Goal: Task Accomplishment & Management: Manage account settings

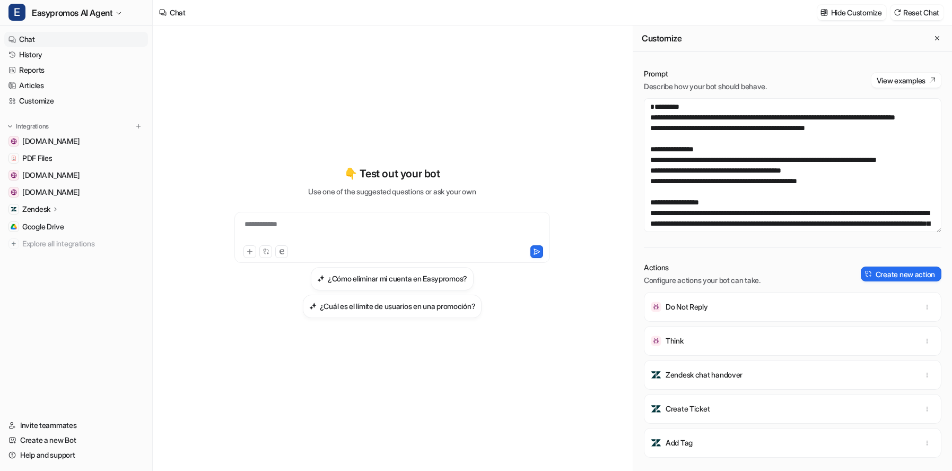
scroll to position [11, 0]
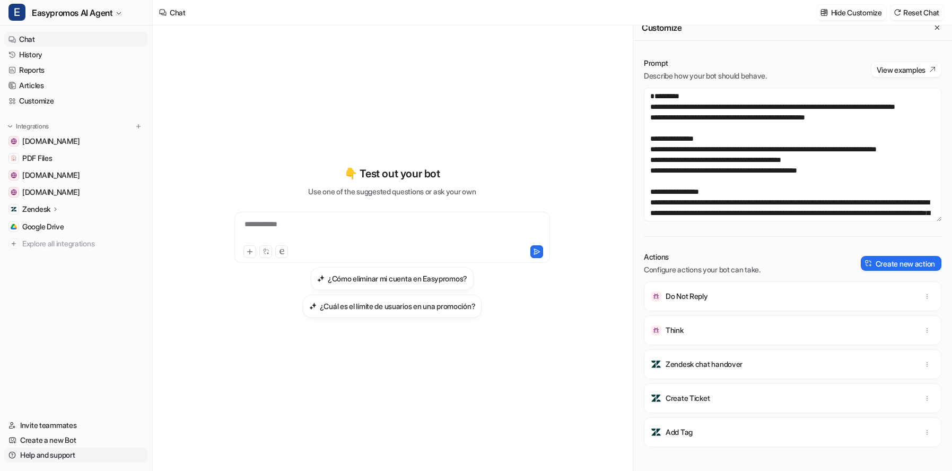
click at [54, 453] on link "Help and support" at bounding box center [76, 454] width 144 height 15
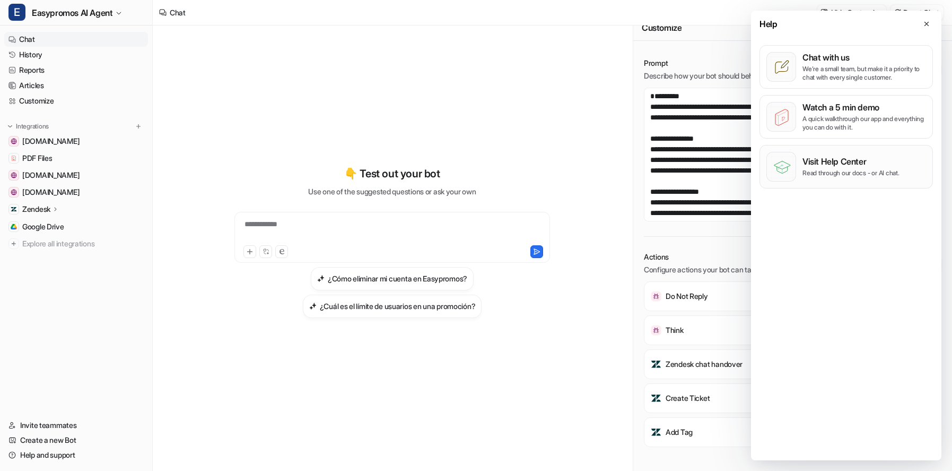
click at [848, 163] on p "Visit Help Center" at bounding box center [851, 161] width 97 height 11
click at [28, 102] on link "Customize" at bounding box center [76, 100] width 144 height 15
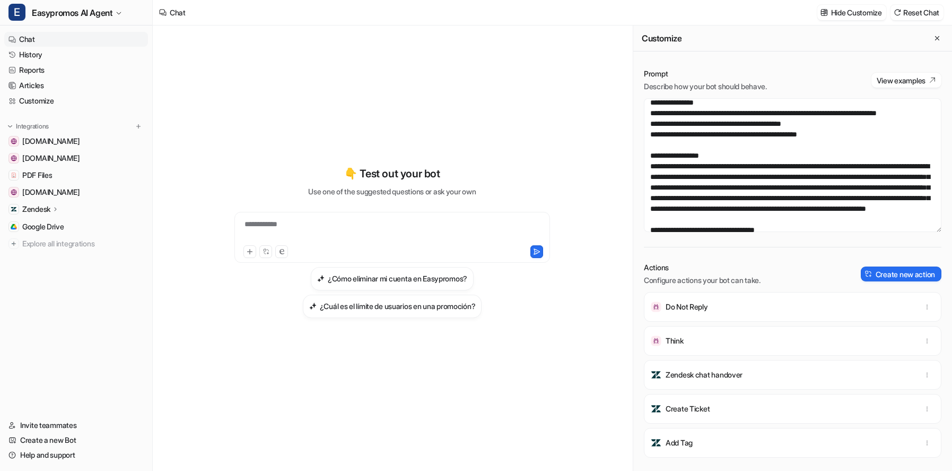
scroll to position [54, 0]
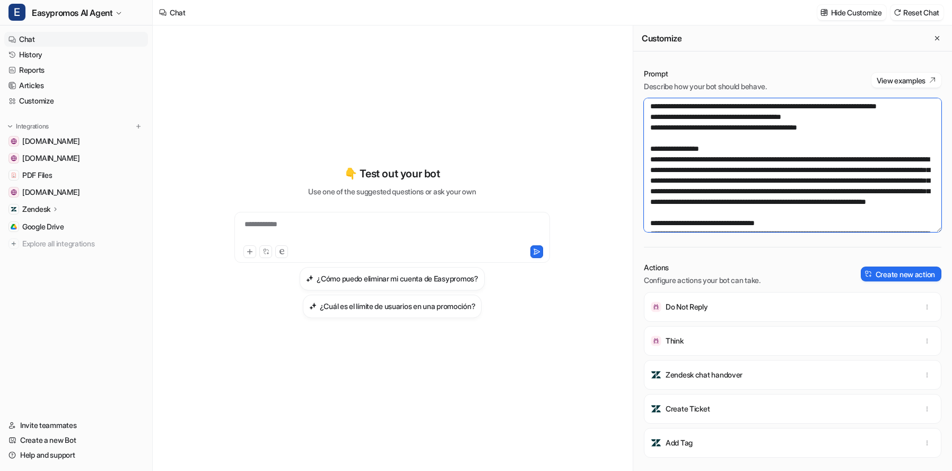
click at [855, 149] on textarea at bounding box center [793, 165] width 298 height 134
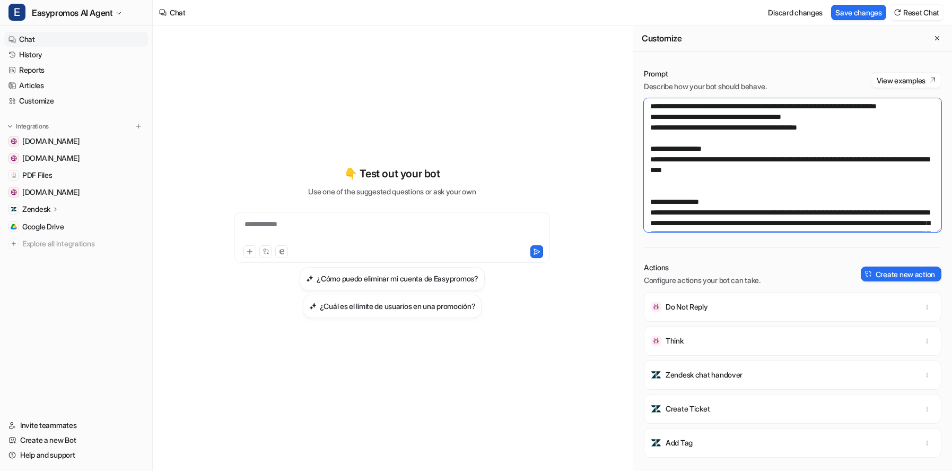
paste textarea "**********"
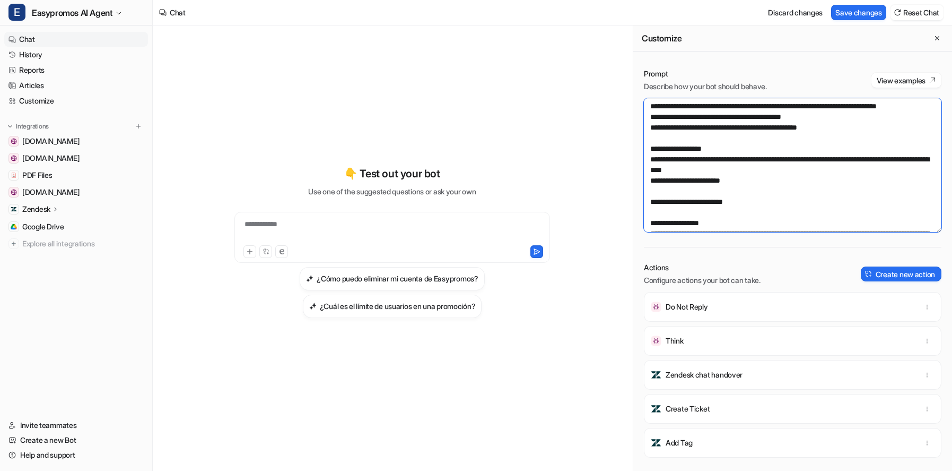
click at [648, 202] on textarea at bounding box center [793, 165] width 298 height 134
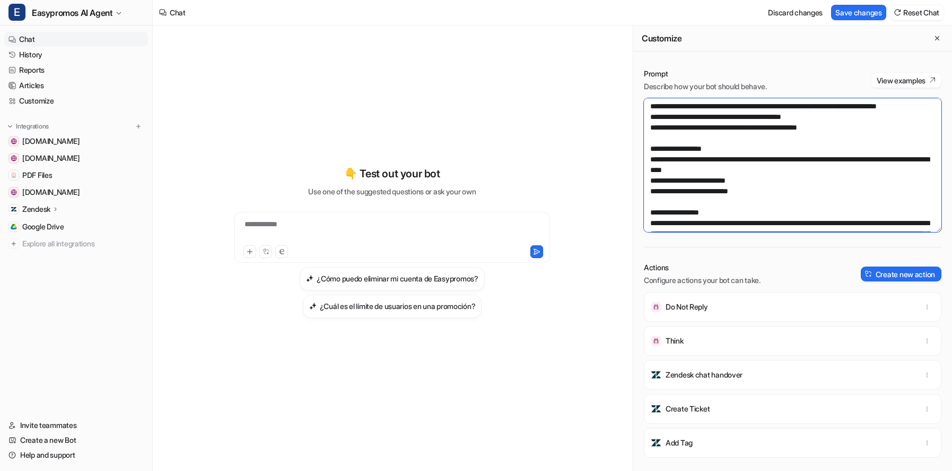
drag, startPoint x: 761, startPoint y: 212, endPoint x: 648, endPoint y: 178, distance: 118.5
click at [648, 178] on textarea at bounding box center [793, 165] width 298 height 134
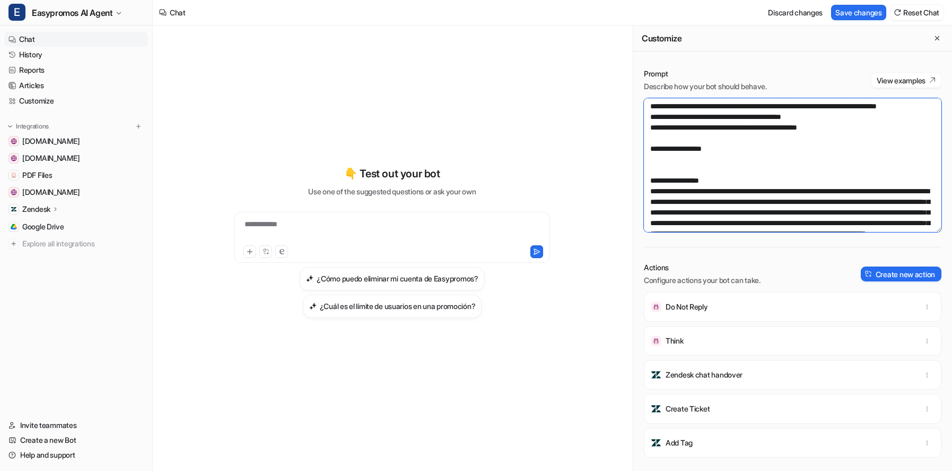
drag, startPoint x: 735, startPoint y: 170, endPoint x: 642, endPoint y: 170, distance: 92.8
click at [642, 170] on div "Prompt Describe how your bot should behave. View examples Actions Configure act…" at bounding box center [792, 269] width 319 height 423
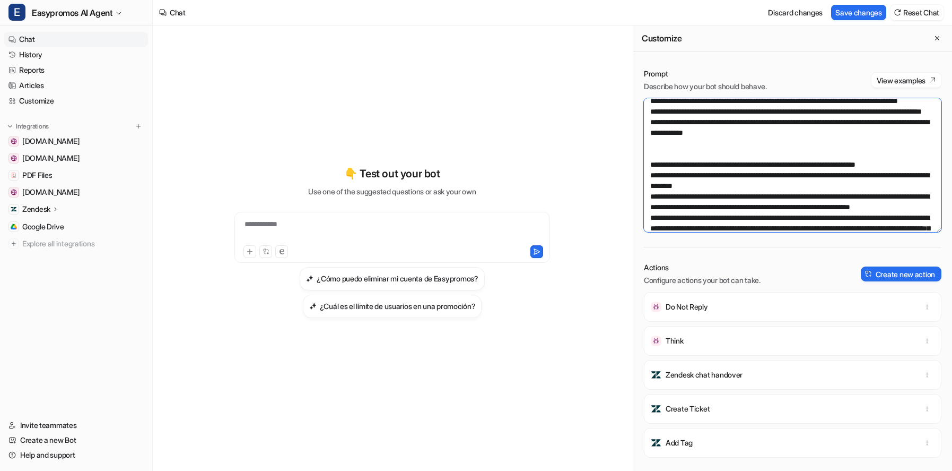
scroll to position [673, 0]
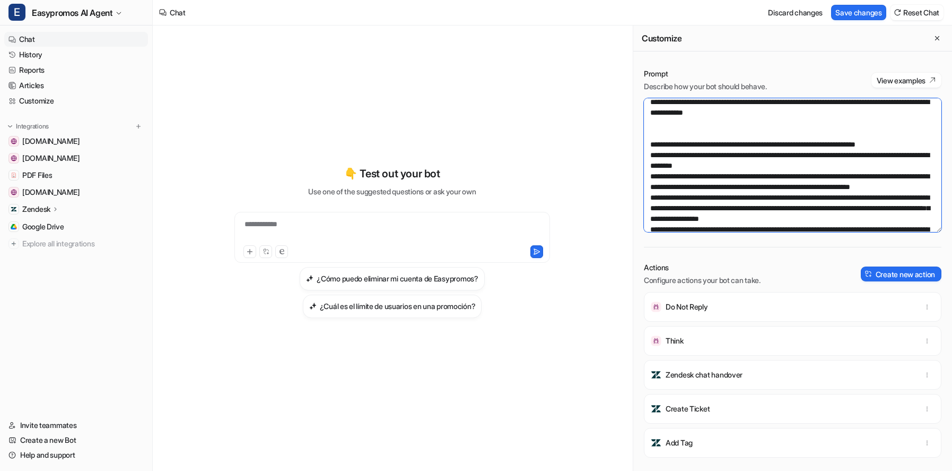
click at [780, 199] on textarea at bounding box center [793, 165] width 298 height 134
click at [721, 116] on textarea at bounding box center [793, 165] width 298 height 134
click at [776, 198] on textarea at bounding box center [793, 165] width 298 height 134
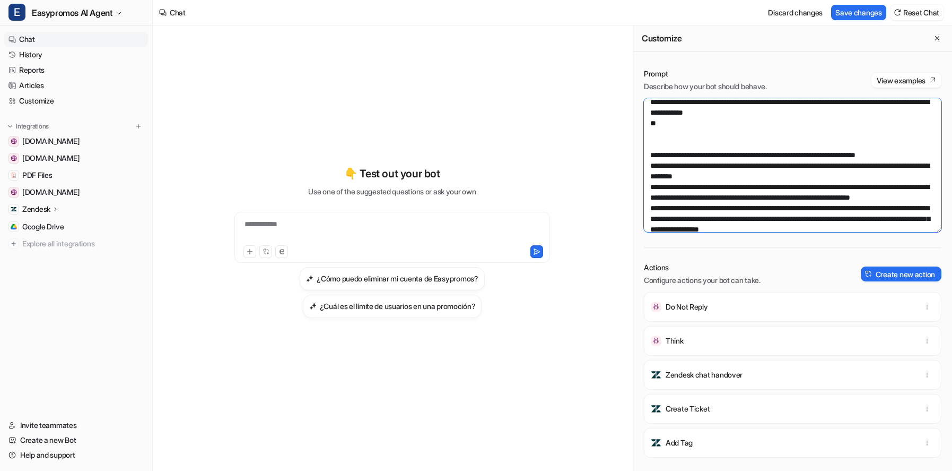
paste textarea "**********"
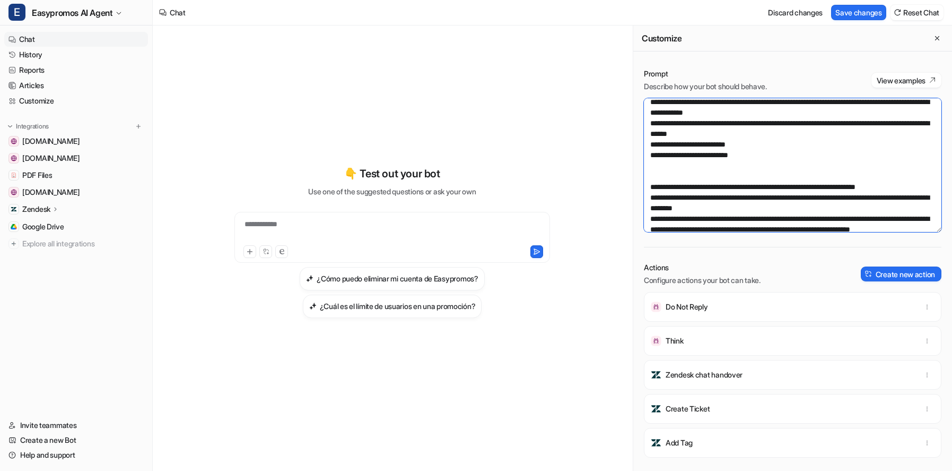
scroll to position [685, 0]
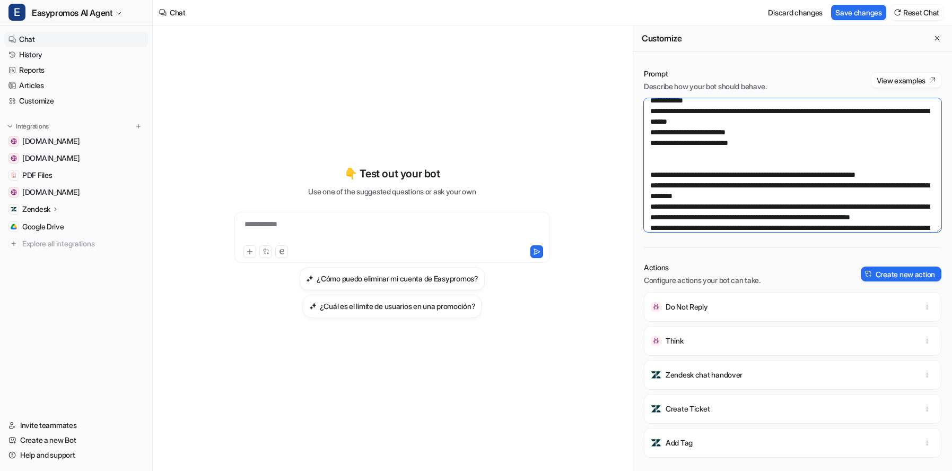
click at [659, 197] on textarea at bounding box center [793, 165] width 298 height 134
type textarea "**********"
click at [850, 11] on button "Save changes" at bounding box center [858, 12] width 55 height 15
click at [32, 65] on link "Reports" at bounding box center [76, 70] width 144 height 15
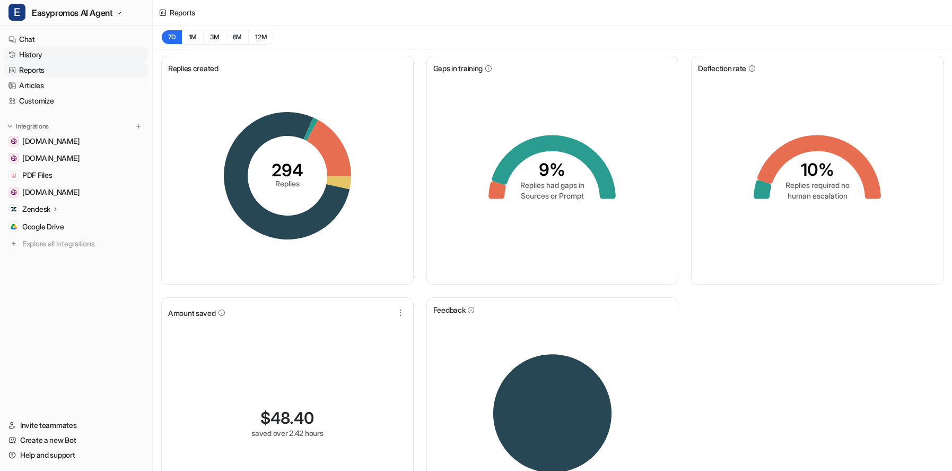
click at [35, 53] on link "History" at bounding box center [76, 54] width 144 height 15
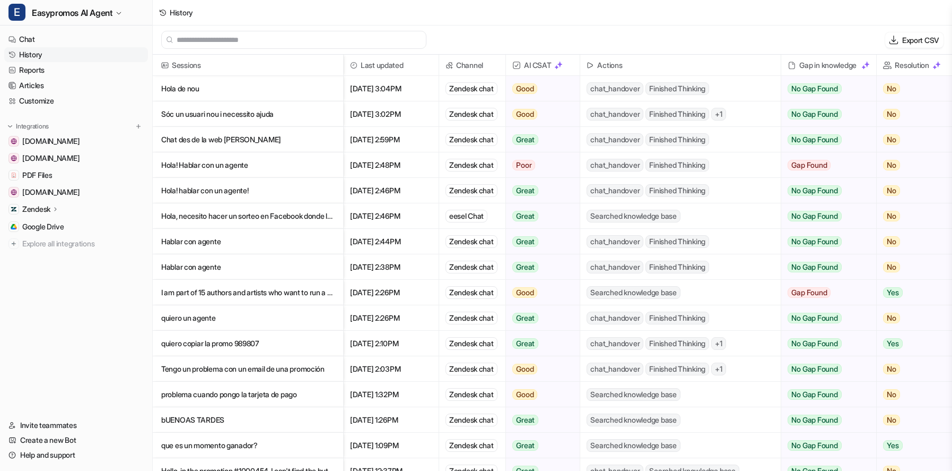
click at [247, 162] on p "Hola! Hablar con un agente" at bounding box center [247, 164] width 173 height 25
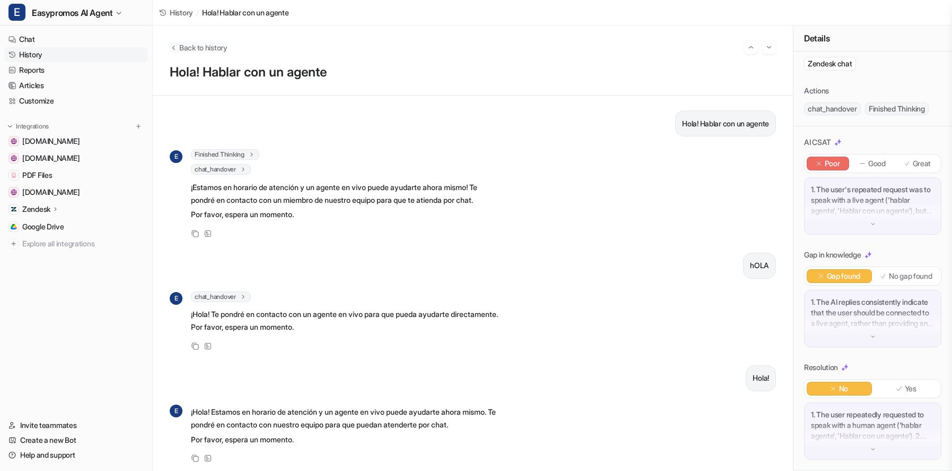
click at [184, 43] on span "Back to history" at bounding box center [203, 47] width 48 height 11
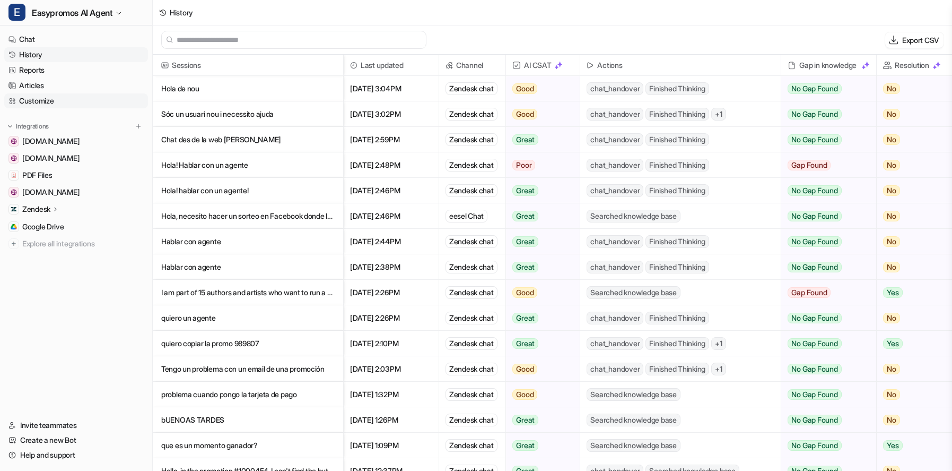
click at [47, 95] on link "Customize" at bounding box center [76, 100] width 144 height 15
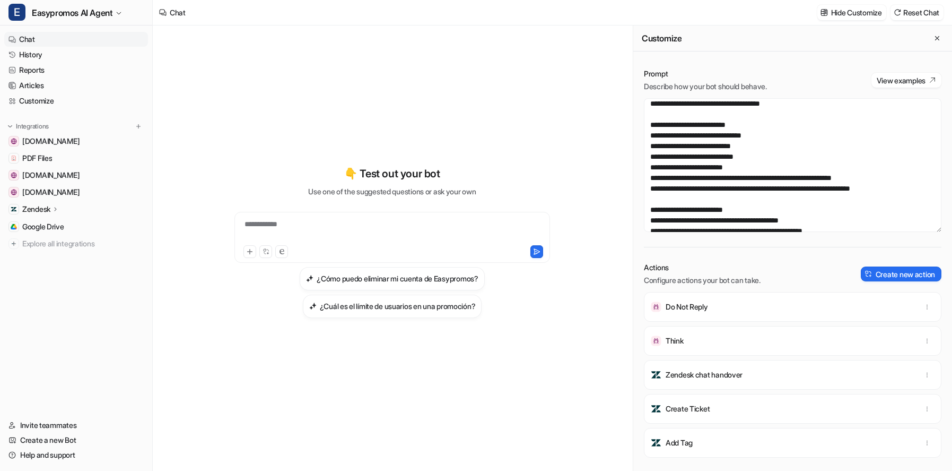
scroll to position [437, 0]
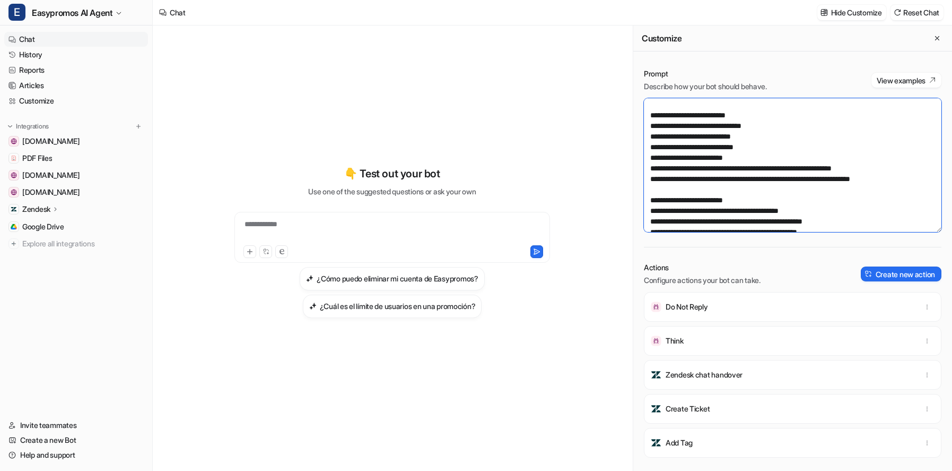
click at [737, 124] on textarea at bounding box center [793, 165] width 298 height 134
click at [657, 125] on textarea at bounding box center [793, 165] width 298 height 134
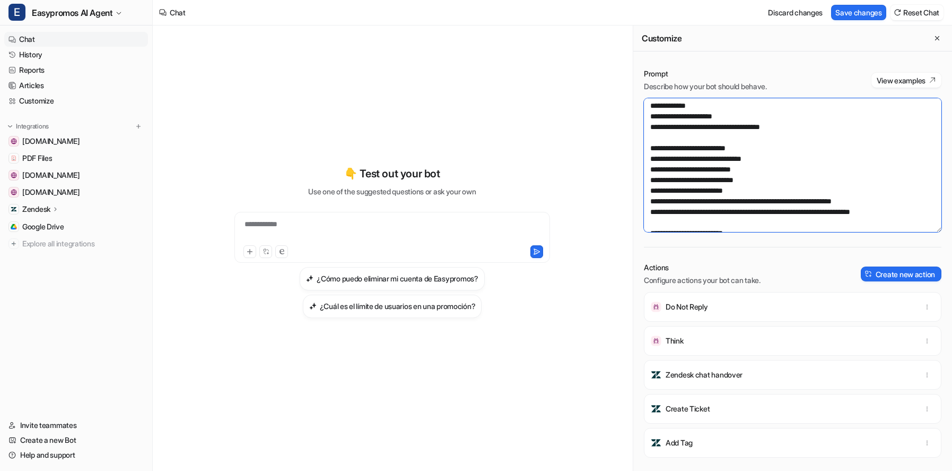
scroll to position [414, 0]
drag, startPoint x: 796, startPoint y: 189, endPoint x: 646, endPoint y: 189, distance: 150.1
click at [646, 189] on textarea at bounding box center [793, 165] width 298 height 134
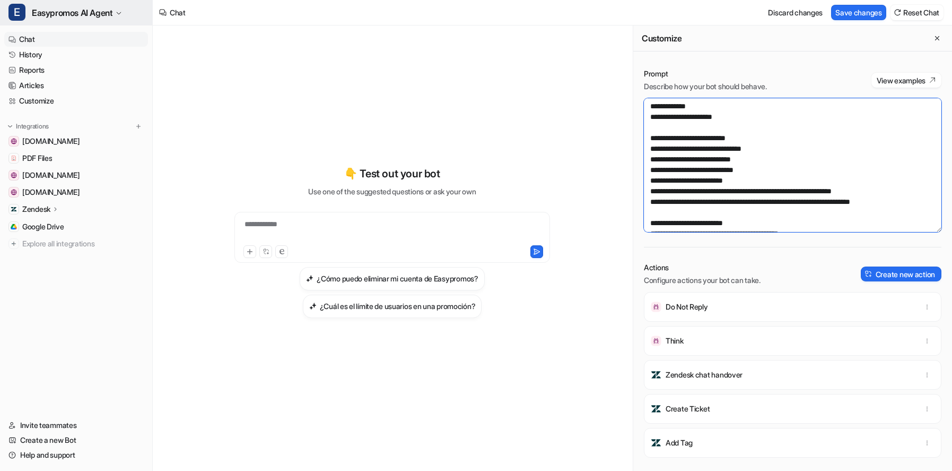
type textarea "**********"
click at [855, 2] on div "Discard changes Save changes Reset Chat" at bounding box center [854, 13] width 188 height 24
click at [853, 12] on button "Save changes" at bounding box center [858, 12] width 55 height 15
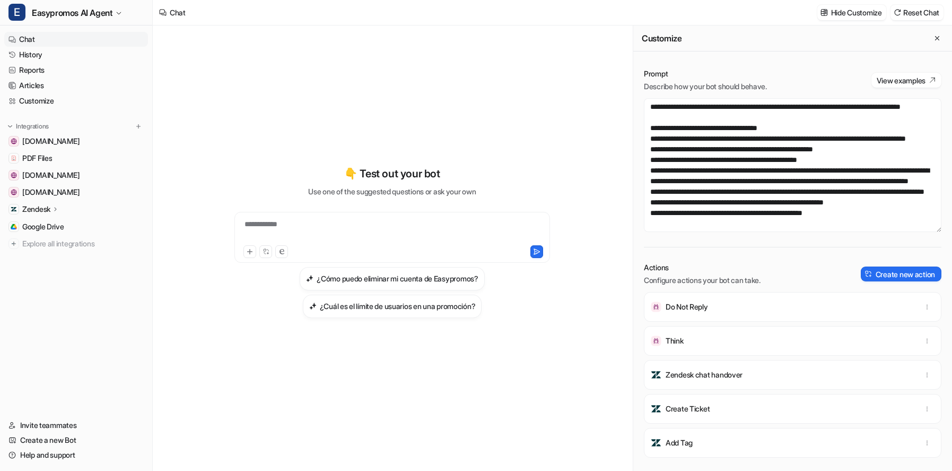
scroll to position [1082, 0]
click at [27, 53] on link "History" at bounding box center [76, 54] width 144 height 15
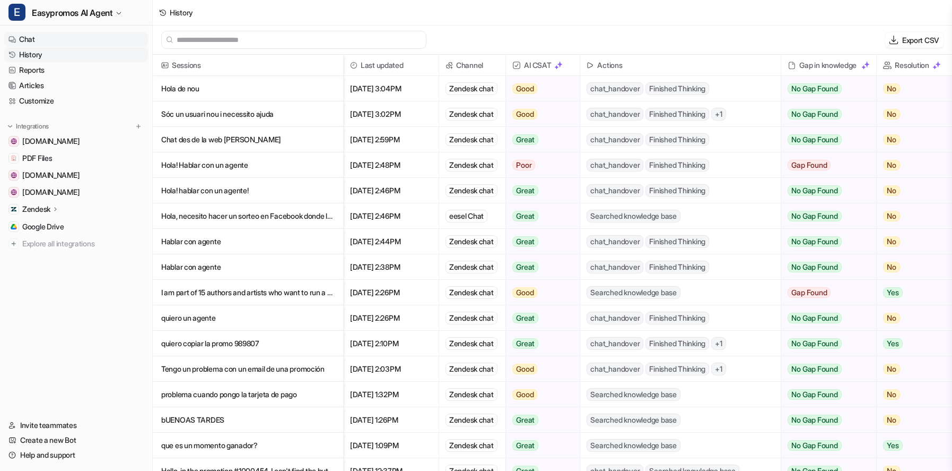
click at [32, 40] on link "Chat" at bounding box center [76, 39] width 144 height 15
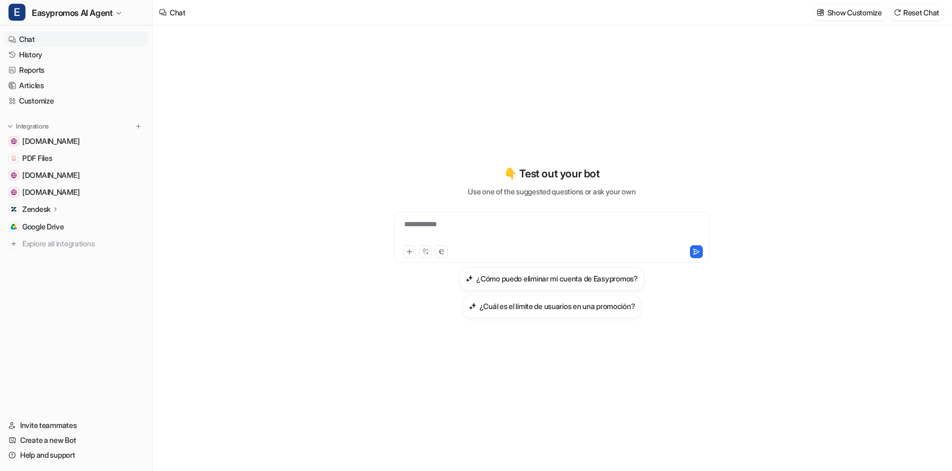
click at [455, 225] on div "**********" at bounding box center [552, 231] width 310 height 24
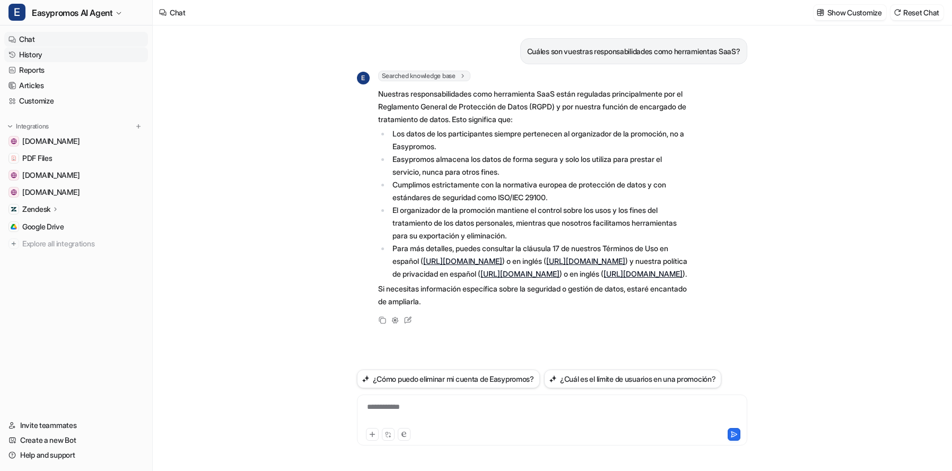
click at [26, 54] on link "History" at bounding box center [76, 54] width 144 height 15
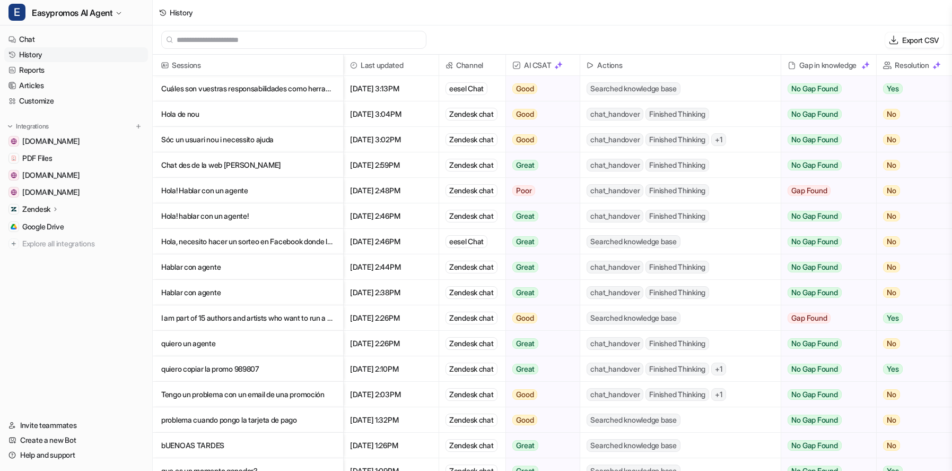
click at [202, 87] on p "Cuáles son vuestras responsabilidades como herramientas SaaS?" at bounding box center [247, 88] width 173 height 25
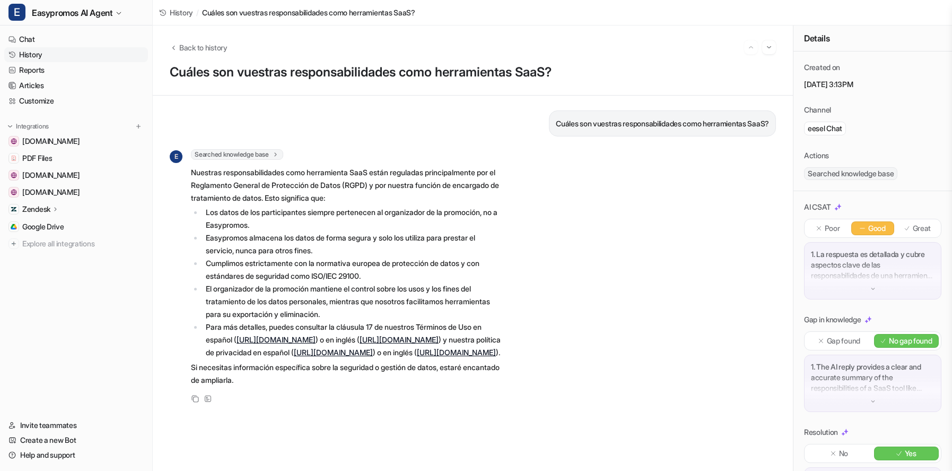
click at [31, 55] on link "History" at bounding box center [76, 54] width 144 height 15
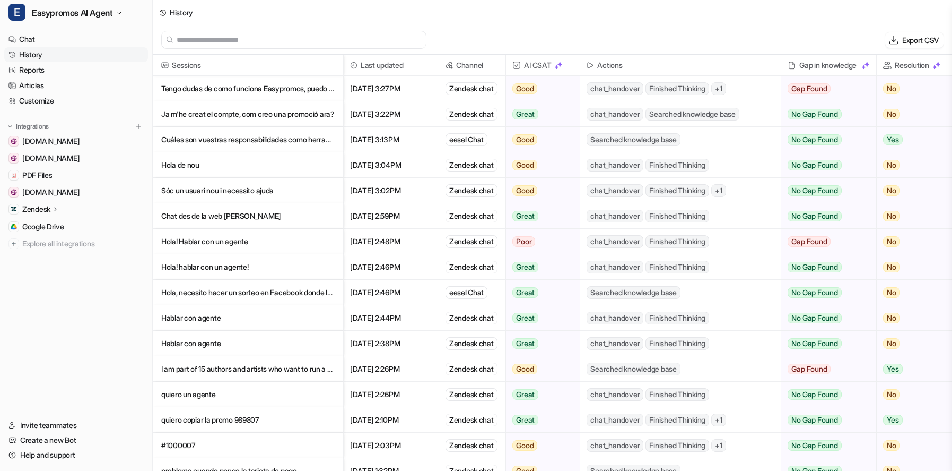
click at [210, 90] on p "Tengo dudas de como funciona Easypromos, puedo hablar con un agente?" at bounding box center [247, 88] width 173 height 25
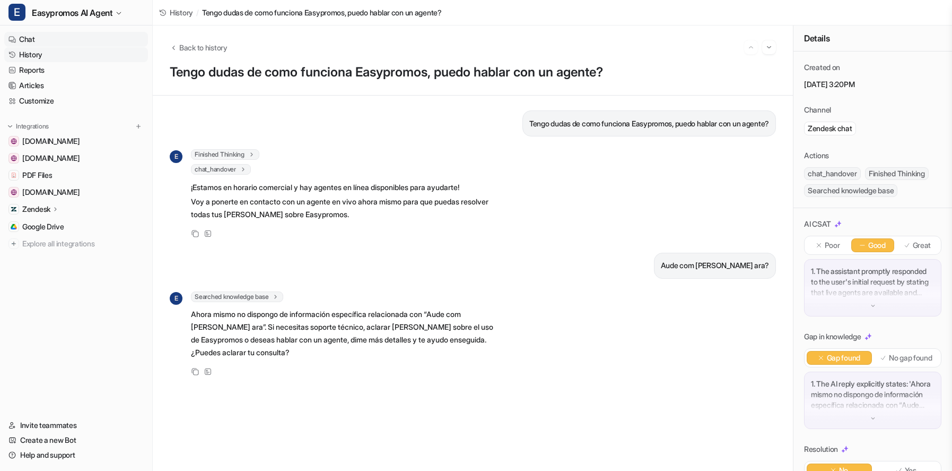
click at [26, 36] on link "Chat" at bounding box center [76, 39] width 144 height 15
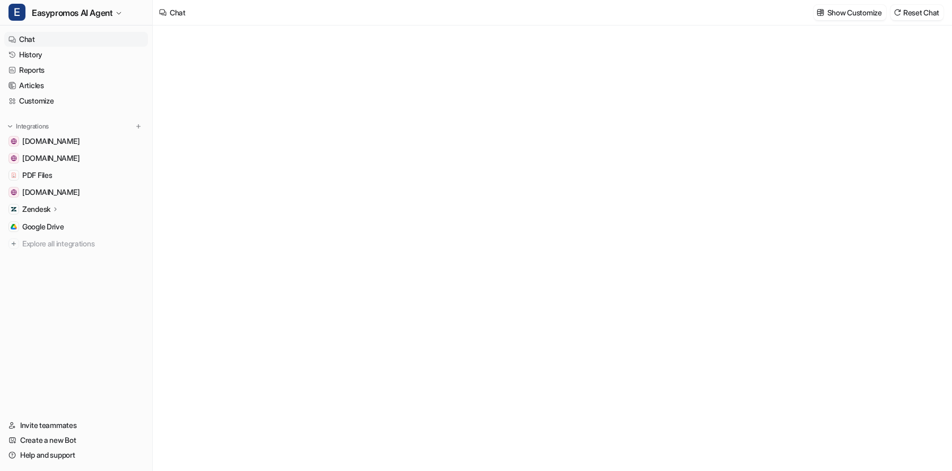
type textarea "**********"
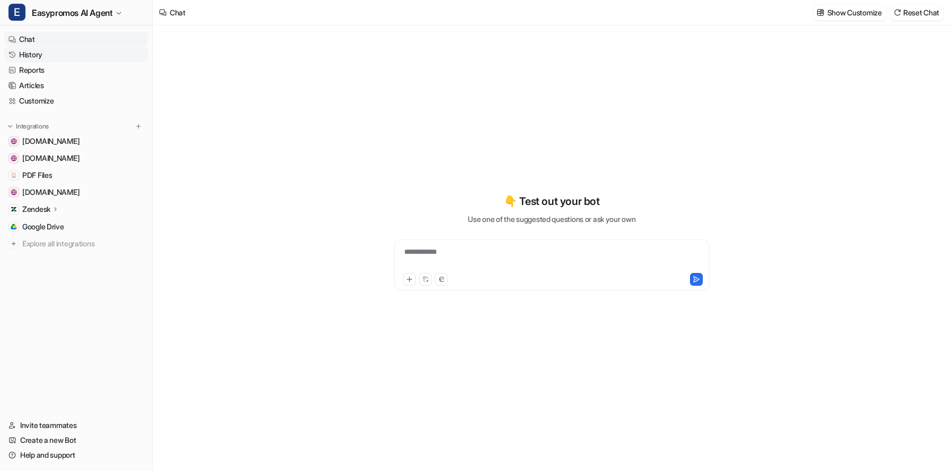
click at [29, 58] on link "History" at bounding box center [76, 54] width 144 height 15
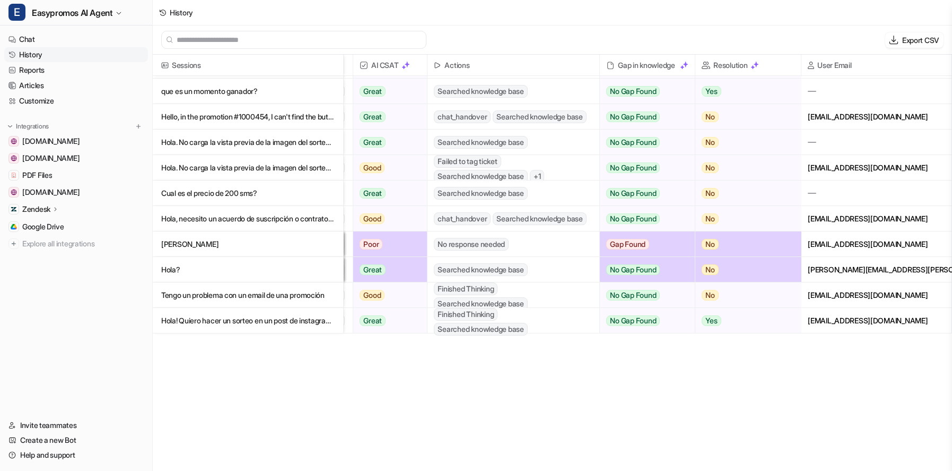
scroll to position [0, 153]
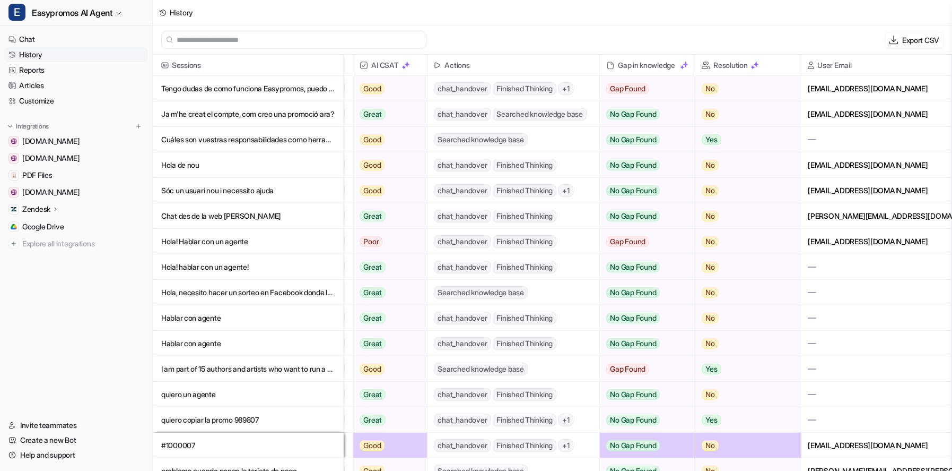
click at [34, 54] on link "History" at bounding box center [76, 54] width 144 height 15
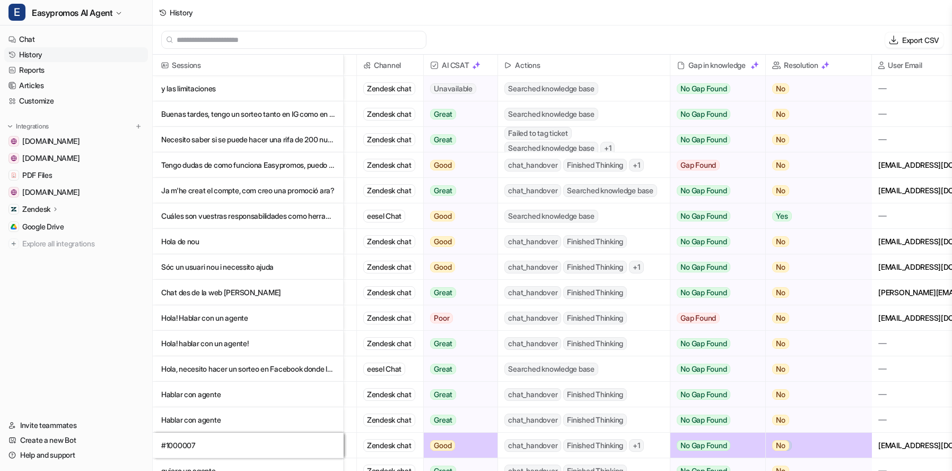
scroll to position [0, 0]
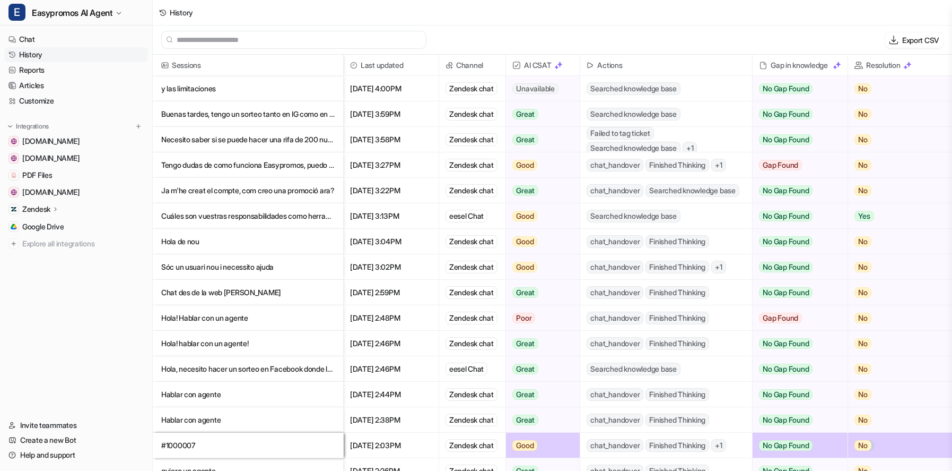
click at [215, 89] on p "y las limitaciones" at bounding box center [247, 88] width 173 height 25
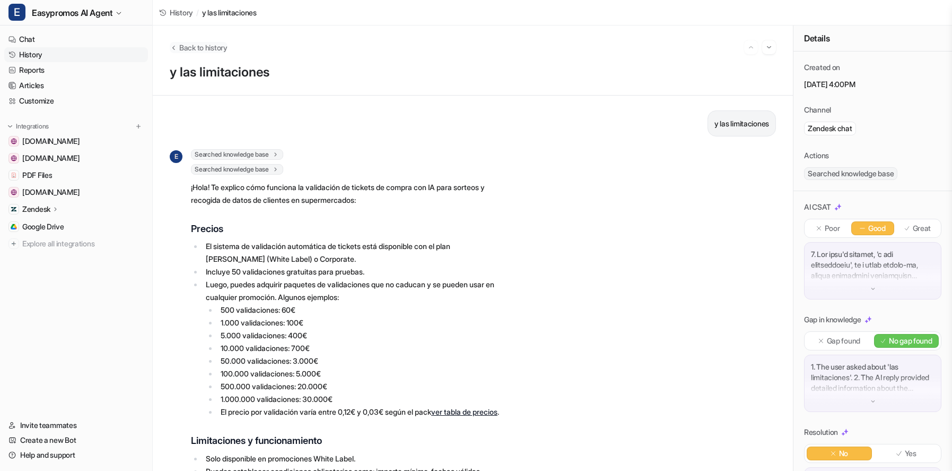
click at [188, 47] on span "Back to history" at bounding box center [203, 47] width 48 height 11
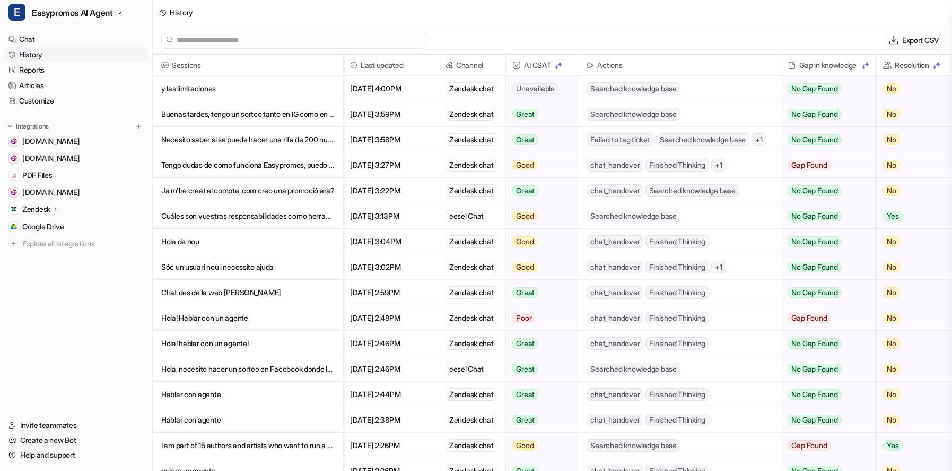
click at [200, 119] on p "Buenas tardes, tengo un sorteo tanto en IG como en FB, un post con un crucigrama" at bounding box center [247, 113] width 173 height 25
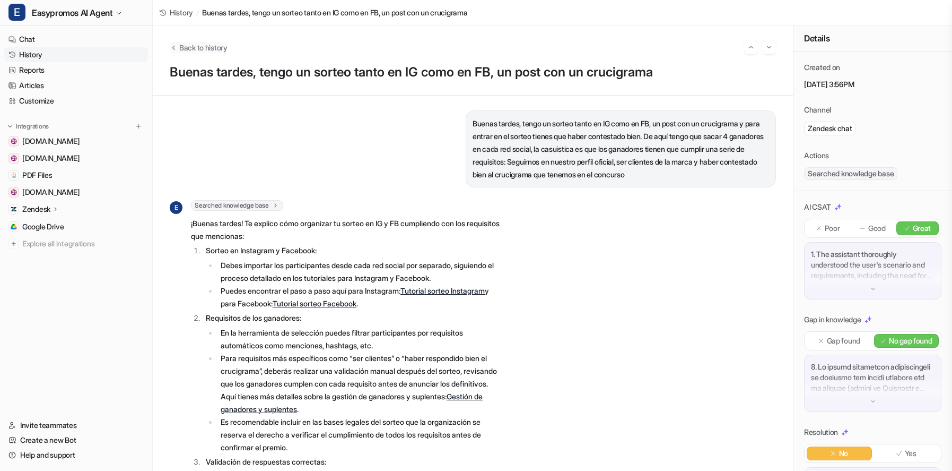
click at [195, 45] on span "Back to history" at bounding box center [203, 47] width 48 height 11
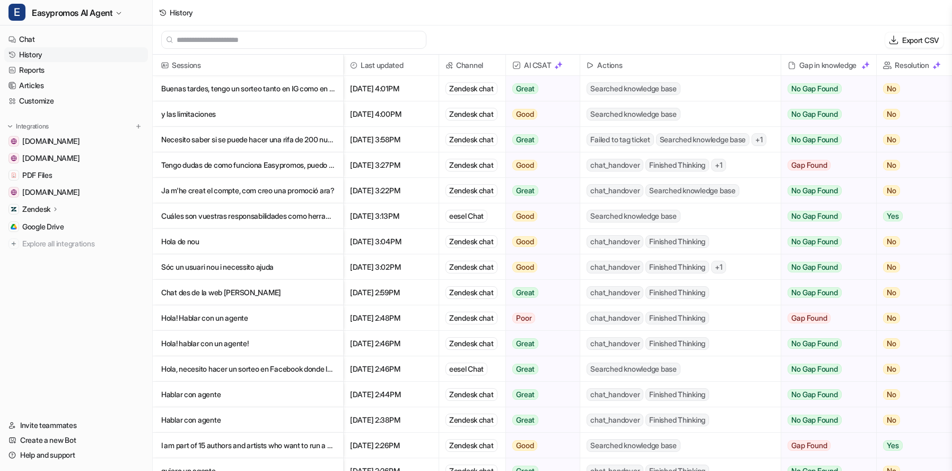
click at [195, 138] on p "Necesito saber si se puede hacer una rifa de 200 numeros con pago a través de un" at bounding box center [247, 139] width 173 height 25
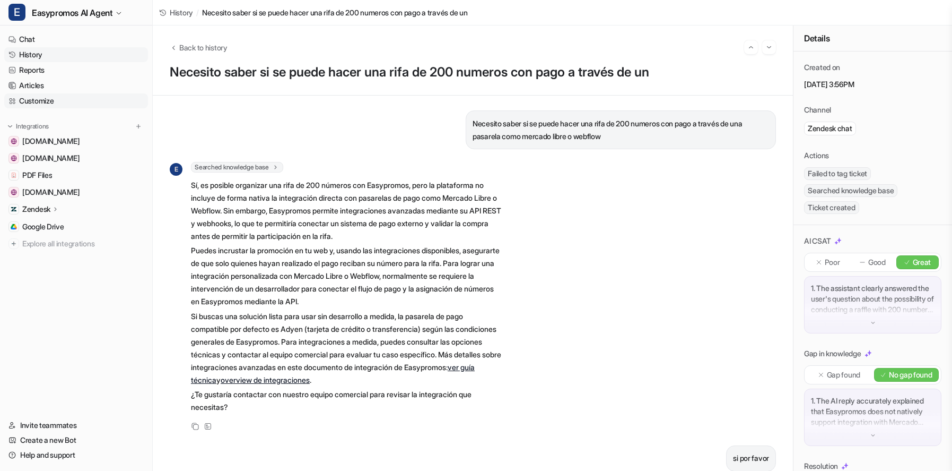
click at [35, 99] on link "Customize" at bounding box center [76, 100] width 144 height 15
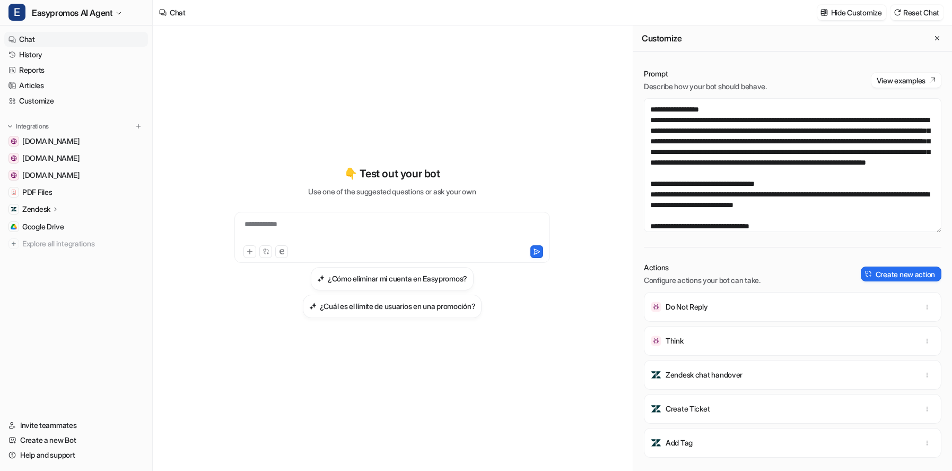
scroll to position [98, 0]
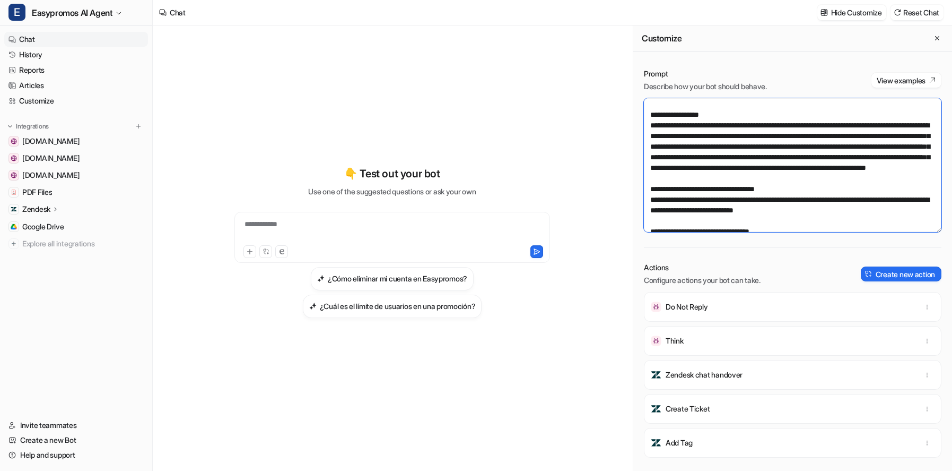
drag, startPoint x: 796, startPoint y: 189, endPoint x: 811, endPoint y: 215, distance: 30.2
click at [811, 215] on textarea at bounding box center [793, 165] width 298 height 134
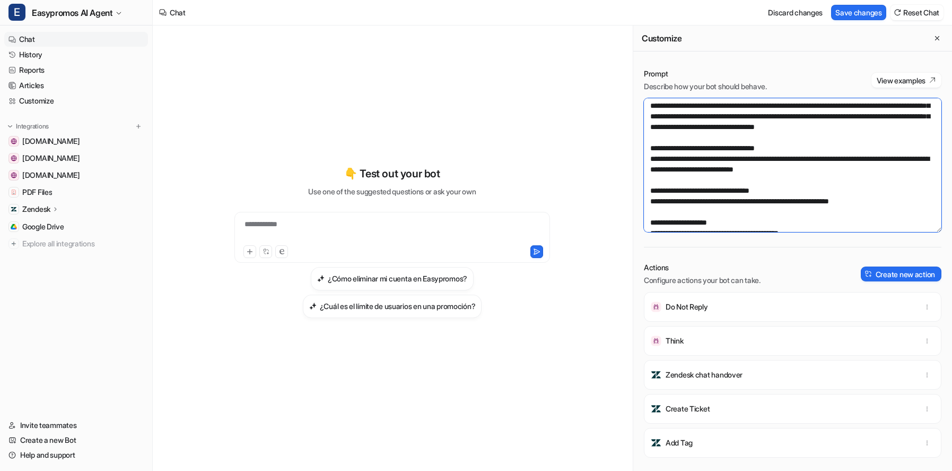
scroll to position [132, 0]
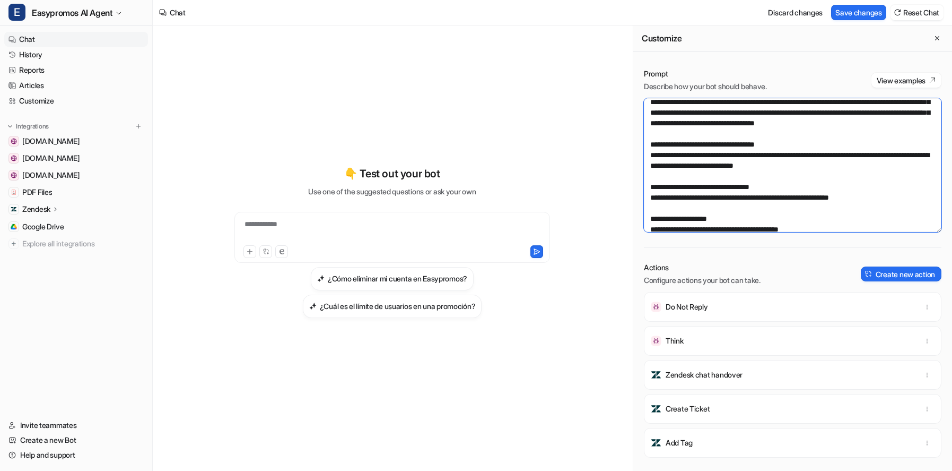
type textarea "**********"
click at [856, 20] on div "Discard changes Save changes Reset Chat" at bounding box center [854, 13] width 188 height 24
click at [863, 10] on button "Save changes" at bounding box center [858, 12] width 55 height 15
click at [32, 57] on link "History" at bounding box center [76, 54] width 144 height 15
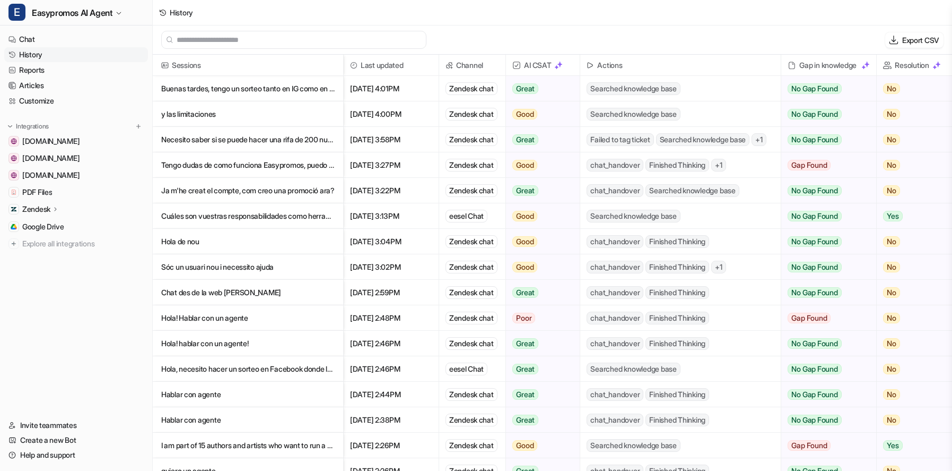
click at [257, 145] on p "Necesito saber si se puede hacer una rifa de 200 numeros con pago a través de un" at bounding box center [247, 139] width 173 height 25
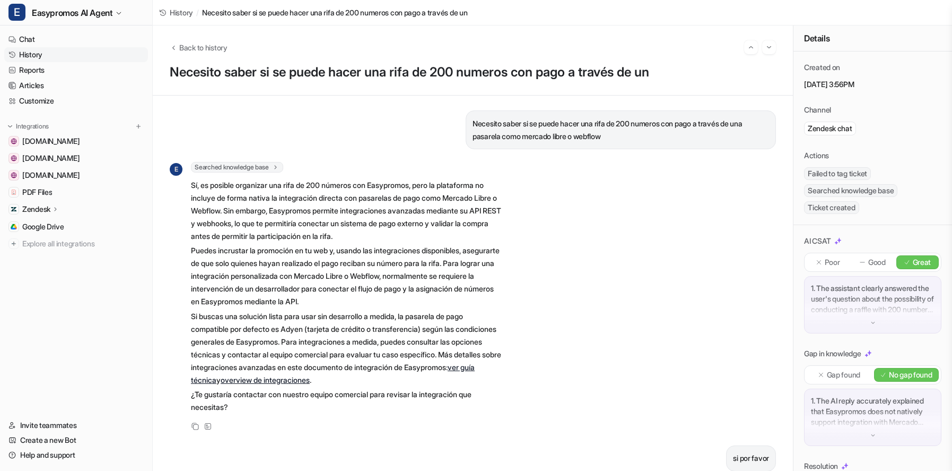
click at [34, 55] on link "History" at bounding box center [76, 54] width 144 height 15
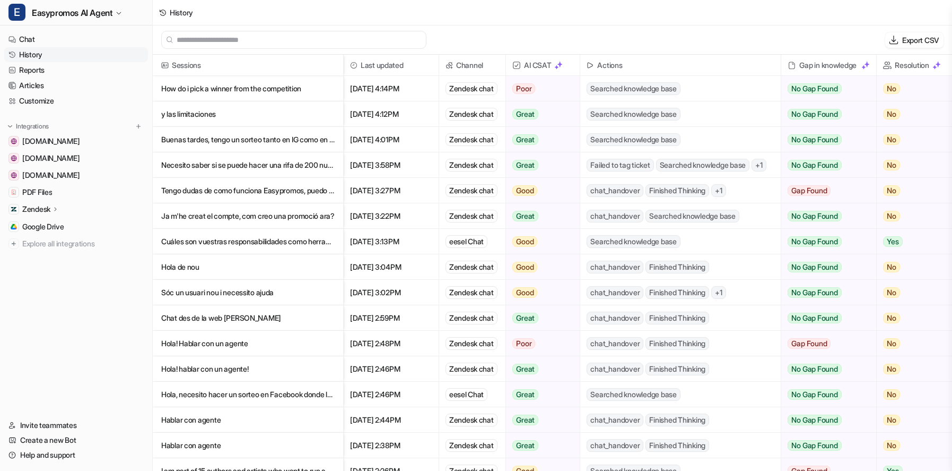
click at [283, 88] on p "How do i pick a winner from the competition" at bounding box center [247, 88] width 173 height 25
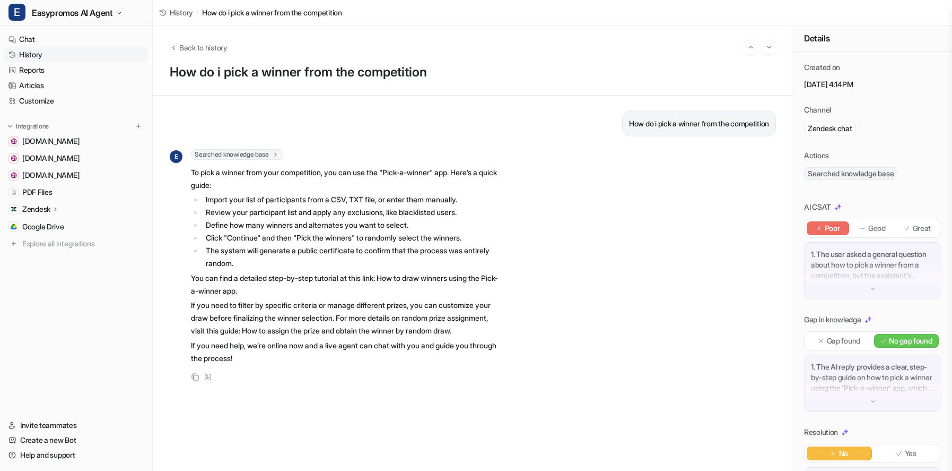
click at [29, 55] on link "History" at bounding box center [76, 54] width 144 height 15
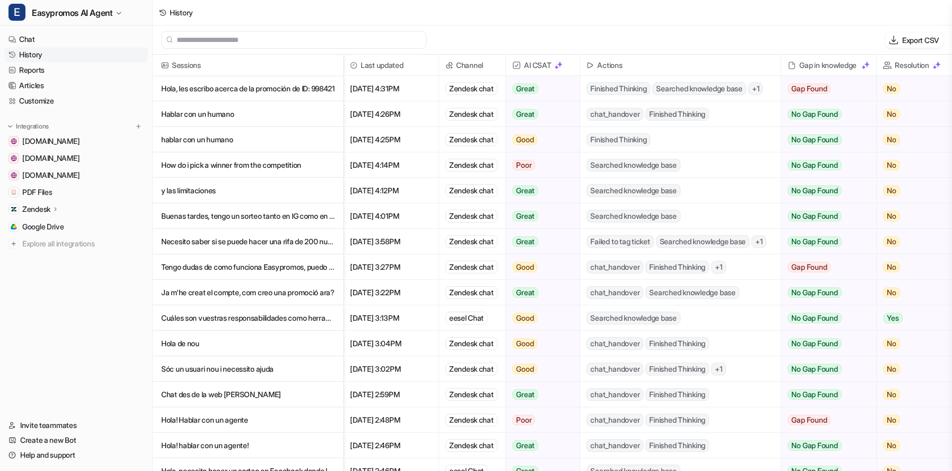
click at [271, 88] on p "Hola, les escribo acerca de la promoción de ID: 998421" at bounding box center [247, 88] width 173 height 25
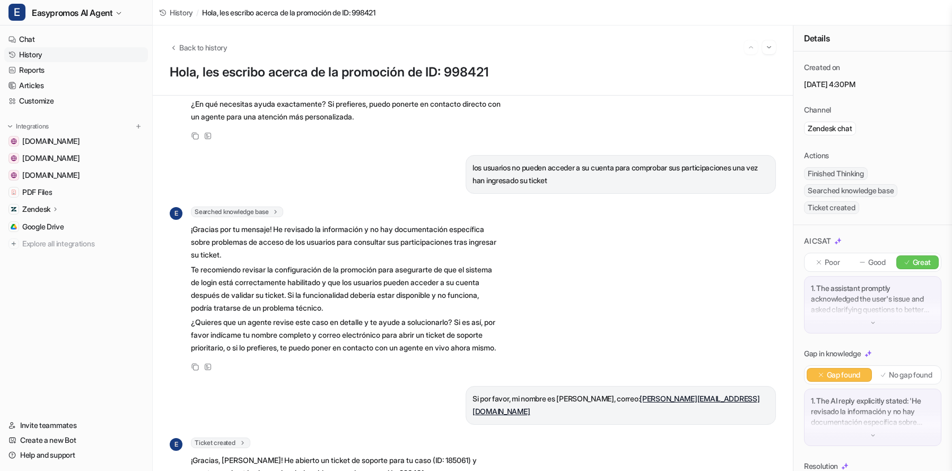
scroll to position [160, 0]
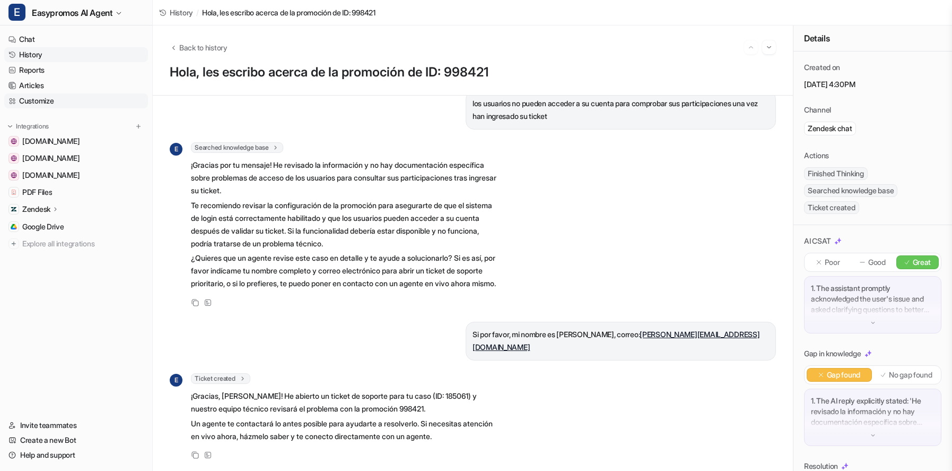
click at [38, 100] on link "Customize" at bounding box center [76, 100] width 144 height 15
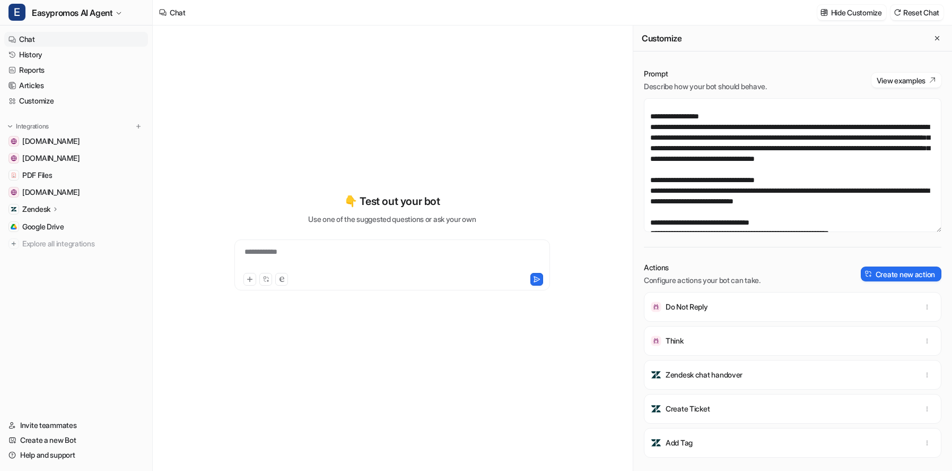
scroll to position [102, 0]
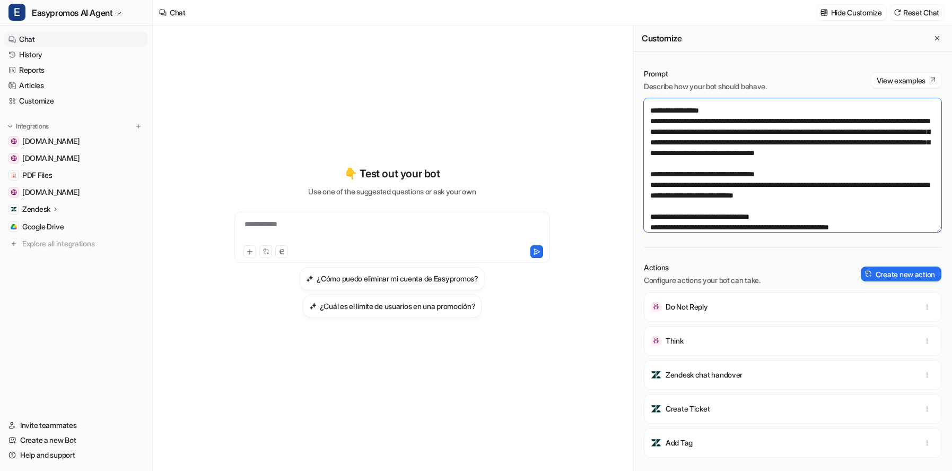
drag, startPoint x: 695, startPoint y: 217, endPoint x: 656, endPoint y: 217, distance: 39.3
click at [656, 217] on textarea at bounding box center [793, 165] width 298 height 134
click at [818, 222] on textarea at bounding box center [793, 165] width 298 height 134
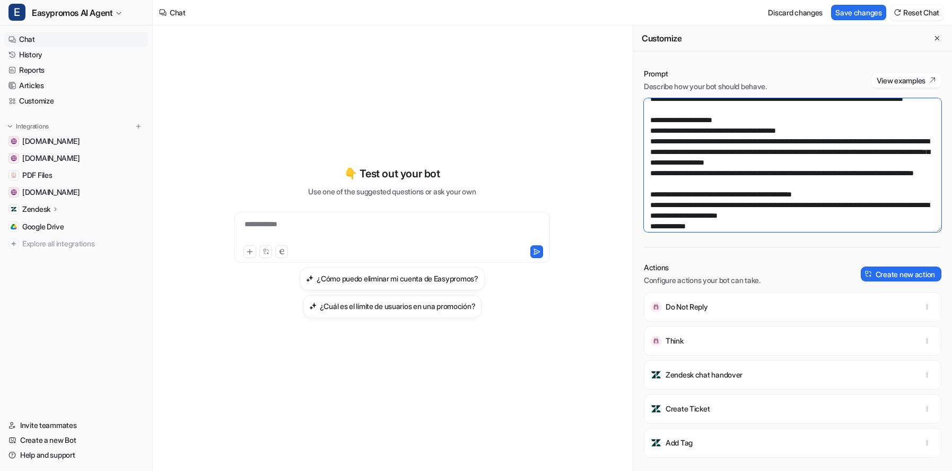
scroll to position [289, 0]
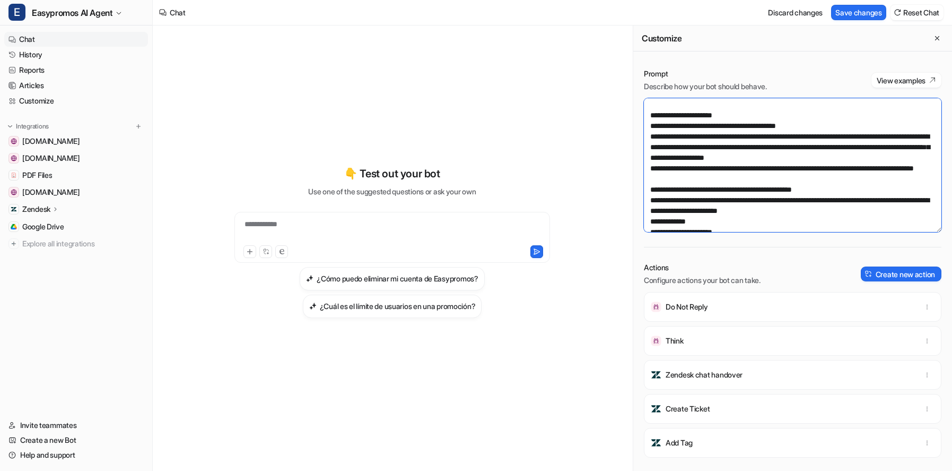
click at [662, 198] on textarea at bounding box center [793, 165] width 298 height 134
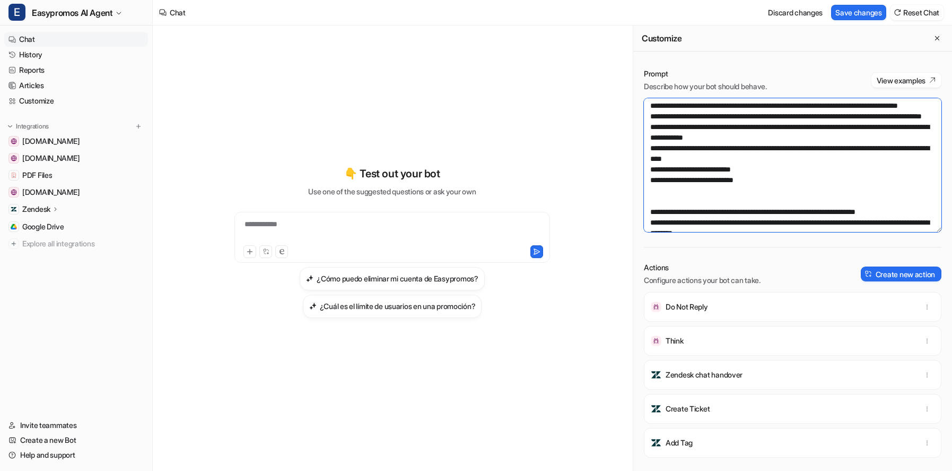
scroll to position [648, 0]
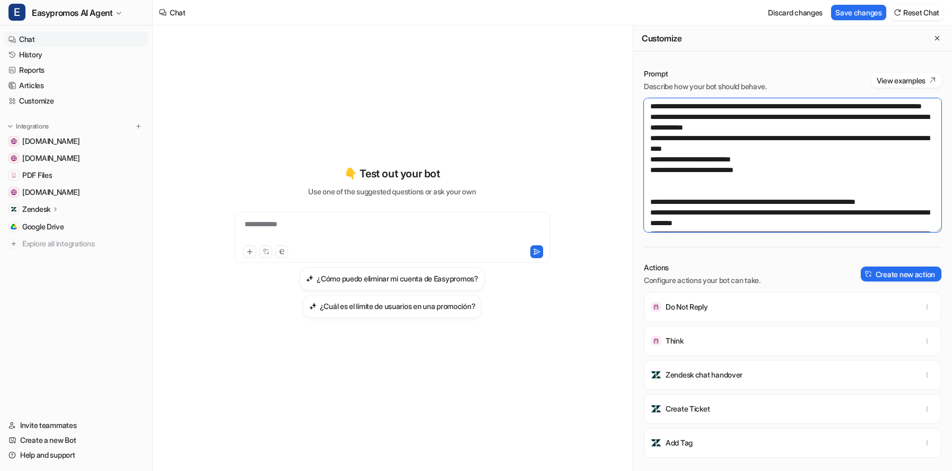
drag, startPoint x: 665, startPoint y: 203, endPoint x: 746, endPoint y: 199, distance: 81.2
click at [746, 199] on textarea at bounding box center [793, 165] width 298 height 134
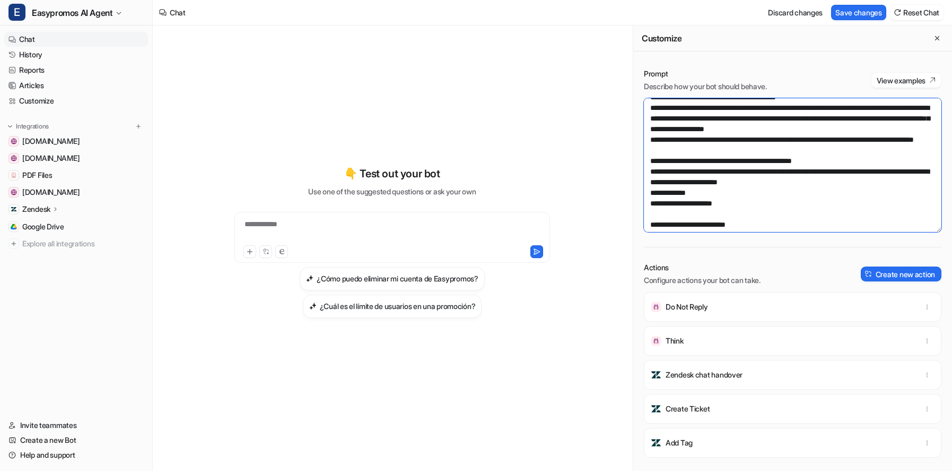
scroll to position [308, 0]
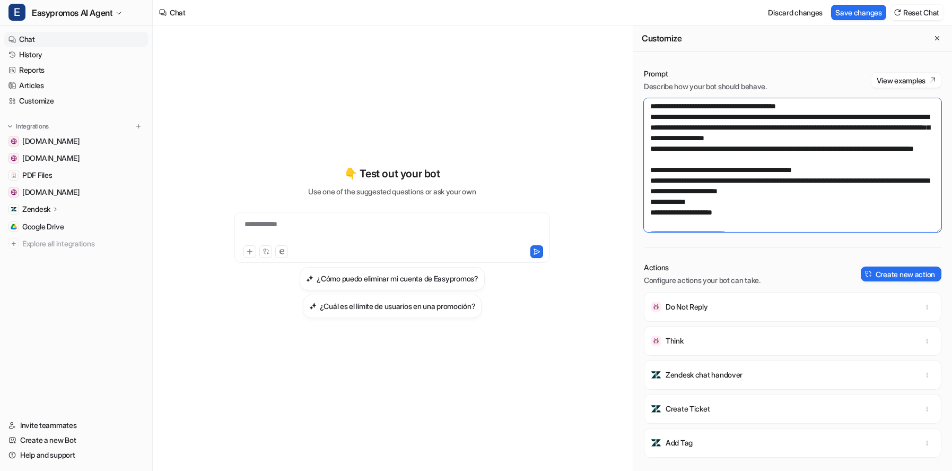
click at [662, 180] on textarea at bounding box center [793, 165] width 298 height 134
paste textarea "**********"
click at [661, 181] on textarea at bounding box center [793, 165] width 298 height 134
click at [813, 181] on textarea at bounding box center [793, 165] width 298 height 134
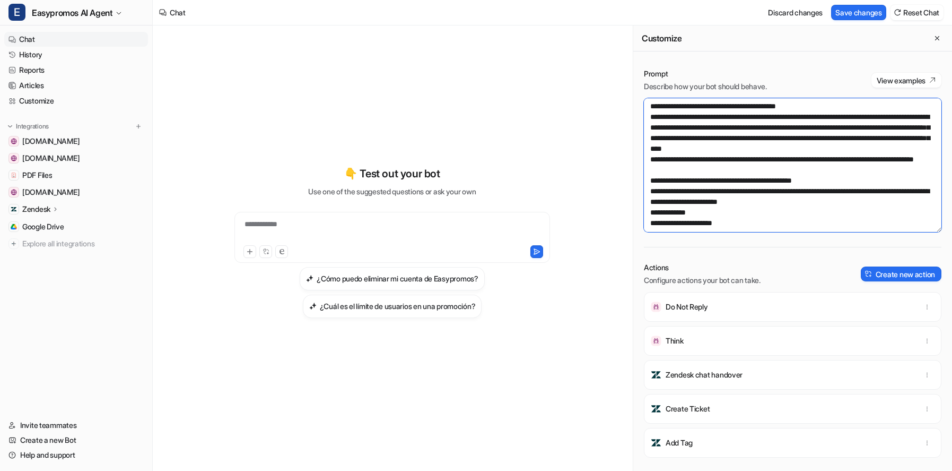
type textarea "**********"
click at [847, 43] on div "Customize" at bounding box center [792, 38] width 319 height 26
click at [861, 12] on button "Save changes" at bounding box center [858, 12] width 55 height 15
click at [34, 57] on link "History" at bounding box center [76, 54] width 144 height 15
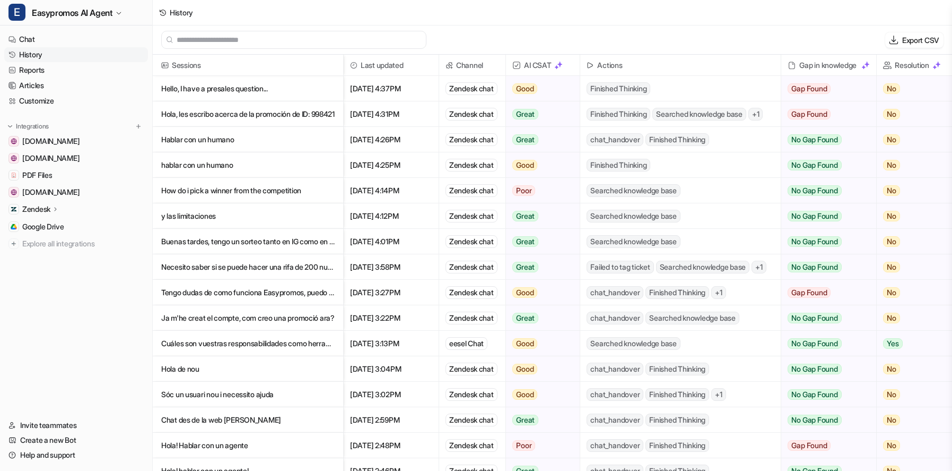
click at [246, 90] on p "Hello, I have a presales question..." at bounding box center [247, 88] width 173 height 25
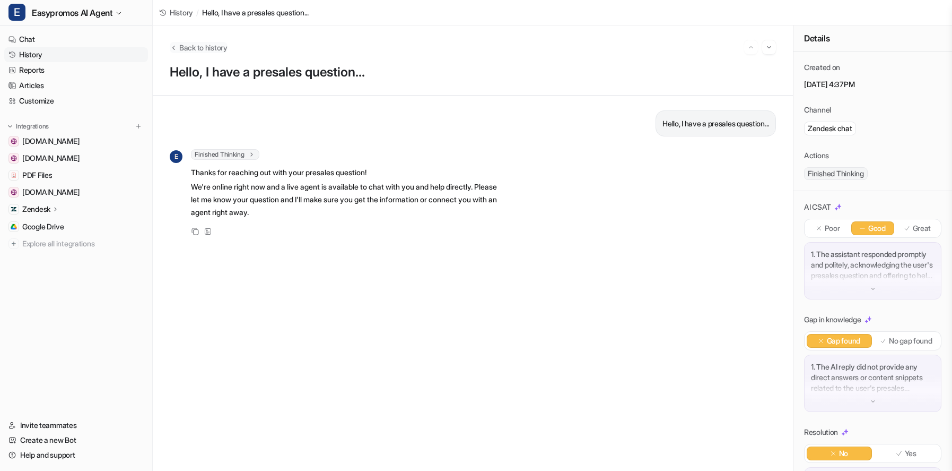
click at [198, 49] on span "Back to history" at bounding box center [203, 47] width 48 height 11
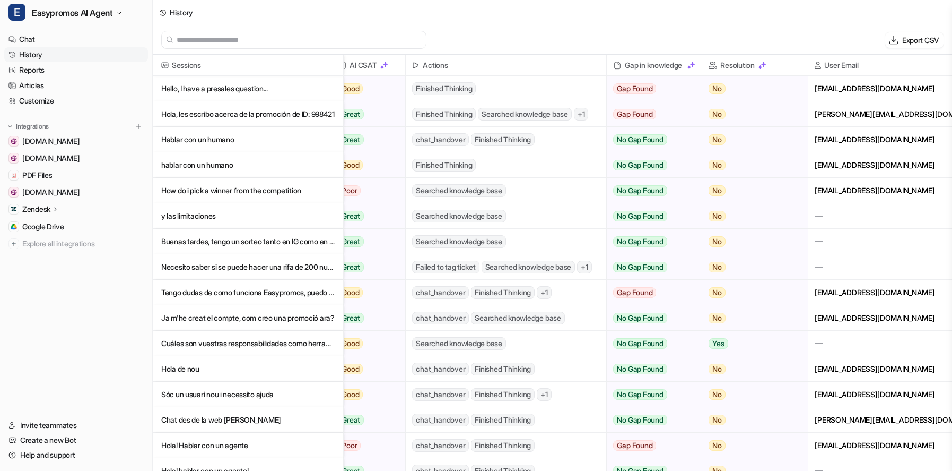
scroll to position [0, 181]
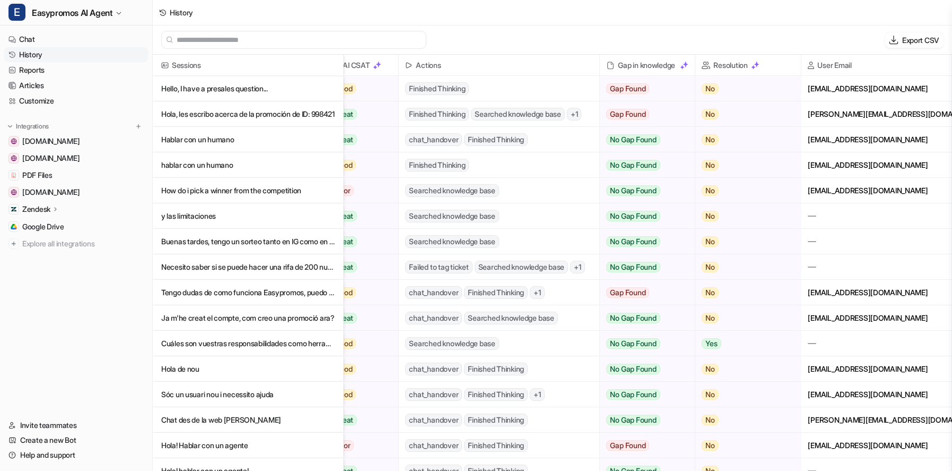
click at [207, 169] on p "hablar con un humano" at bounding box center [247, 164] width 173 height 25
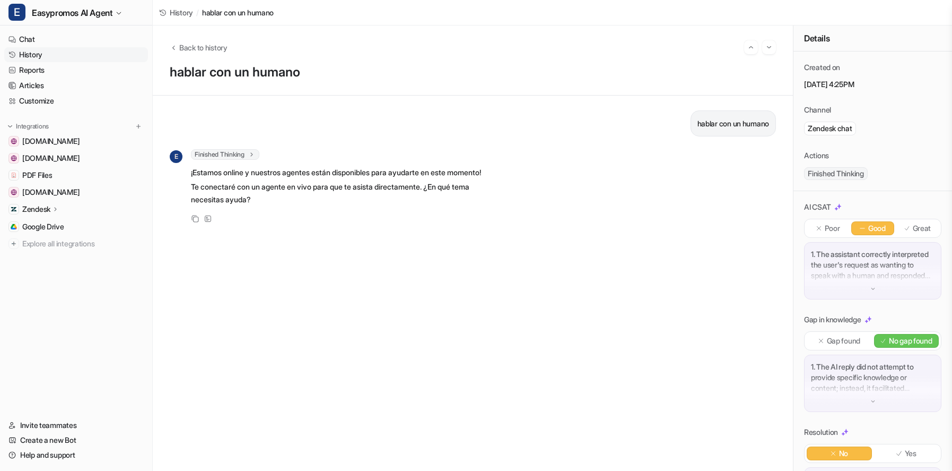
click at [35, 51] on link "History" at bounding box center [76, 54] width 144 height 15
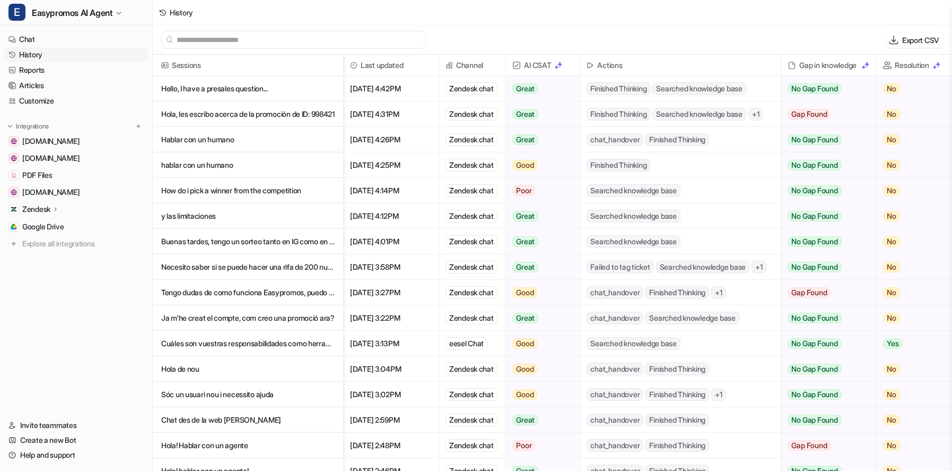
click at [222, 83] on p "Hello, I have a presales question..." at bounding box center [247, 88] width 173 height 25
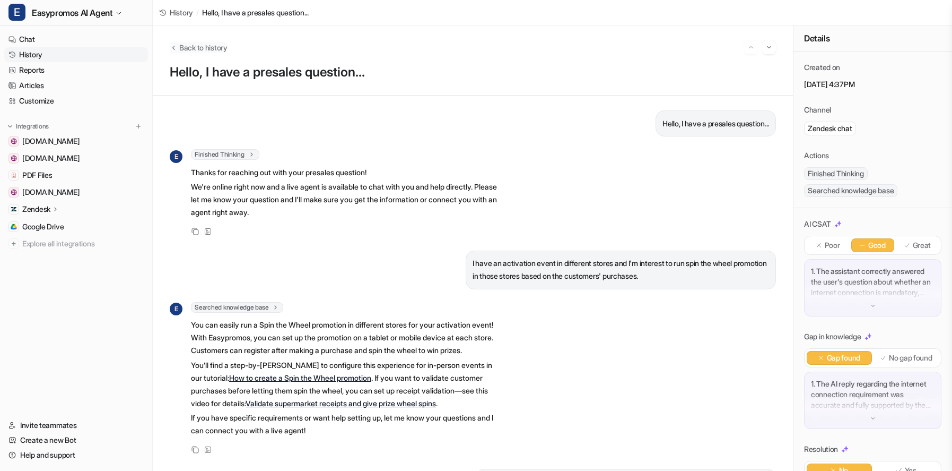
click at [204, 49] on span "Back to history" at bounding box center [203, 47] width 48 height 11
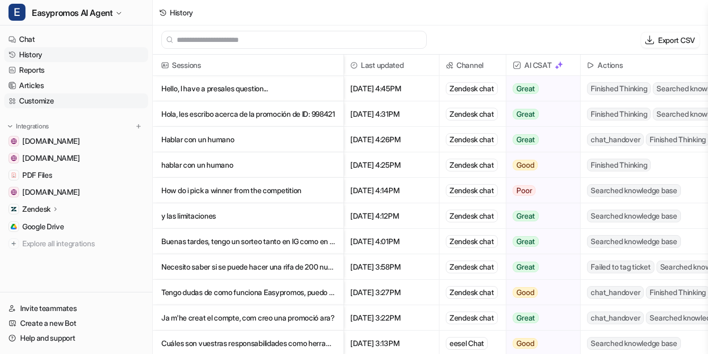
click at [33, 102] on link "Customize" at bounding box center [76, 100] width 144 height 15
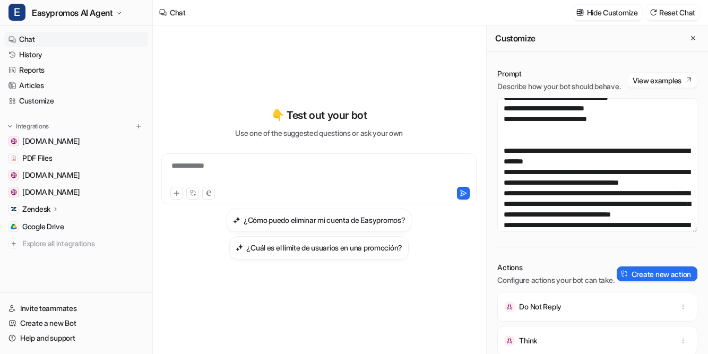
scroll to position [826, 0]
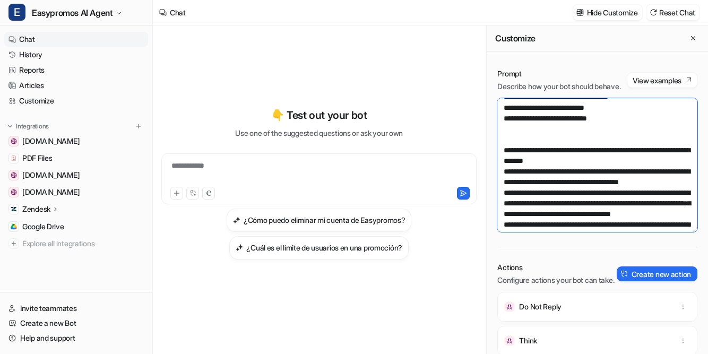
click at [615, 151] on textarea at bounding box center [597, 165] width 200 height 134
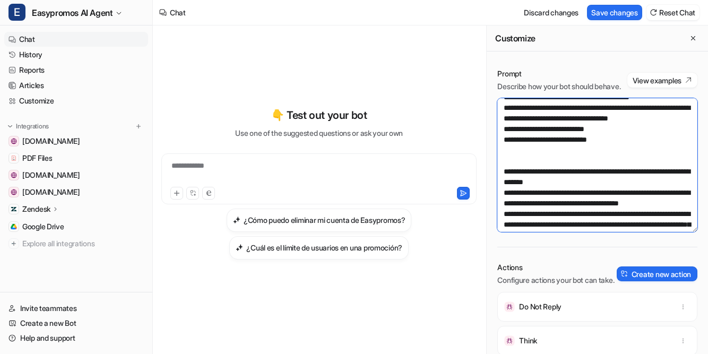
drag, startPoint x: 546, startPoint y: 162, endPoint x: 562, endPoint y: 158, distance: 16.5
click at [562, 158] on textarea at bounding box center [597, 165] width 200 height 134
click at [602, 183] on textarea at bounding box center [597, 165] width 200 height 134
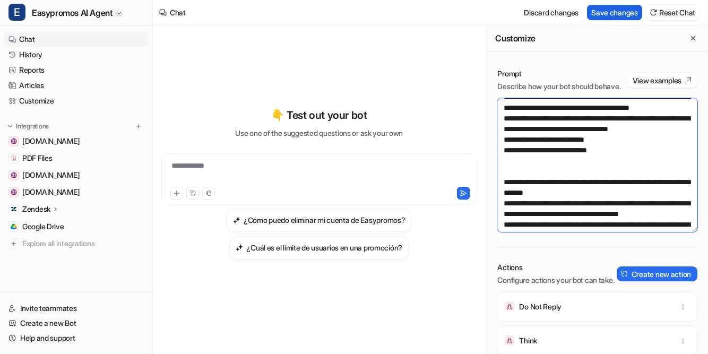
type textarea "**********"
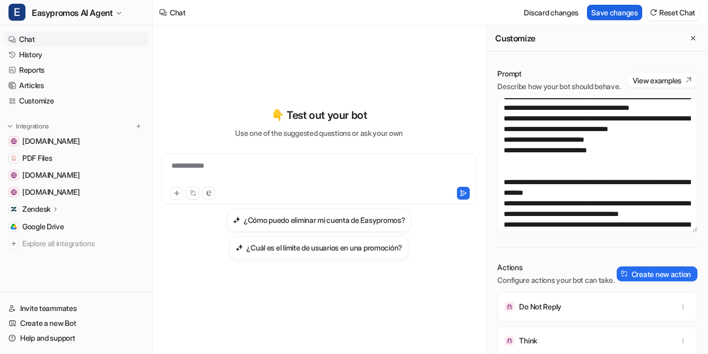
click at [608, 15] on button "Save changes" at bounding box center [614, 12] width 55 height 15
